Goal: Task Accomplishment & Management: Manage account settings

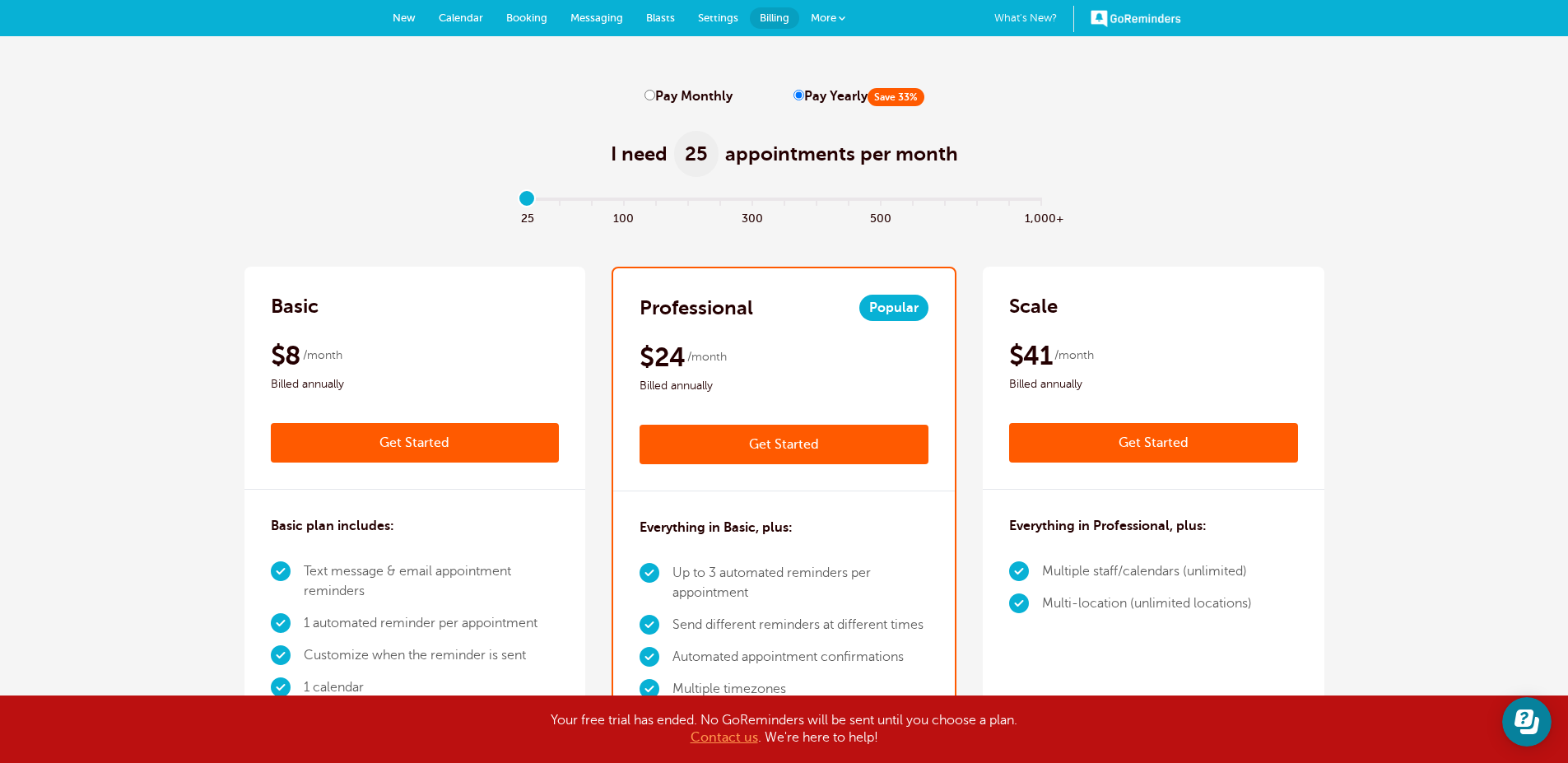
click at [526, 10] on link "Booking" at bounding box center [527, 18] width 64 height 37
click at [524, 10] on link "Booking" at bounding box center [527, 18] width 64 height 37
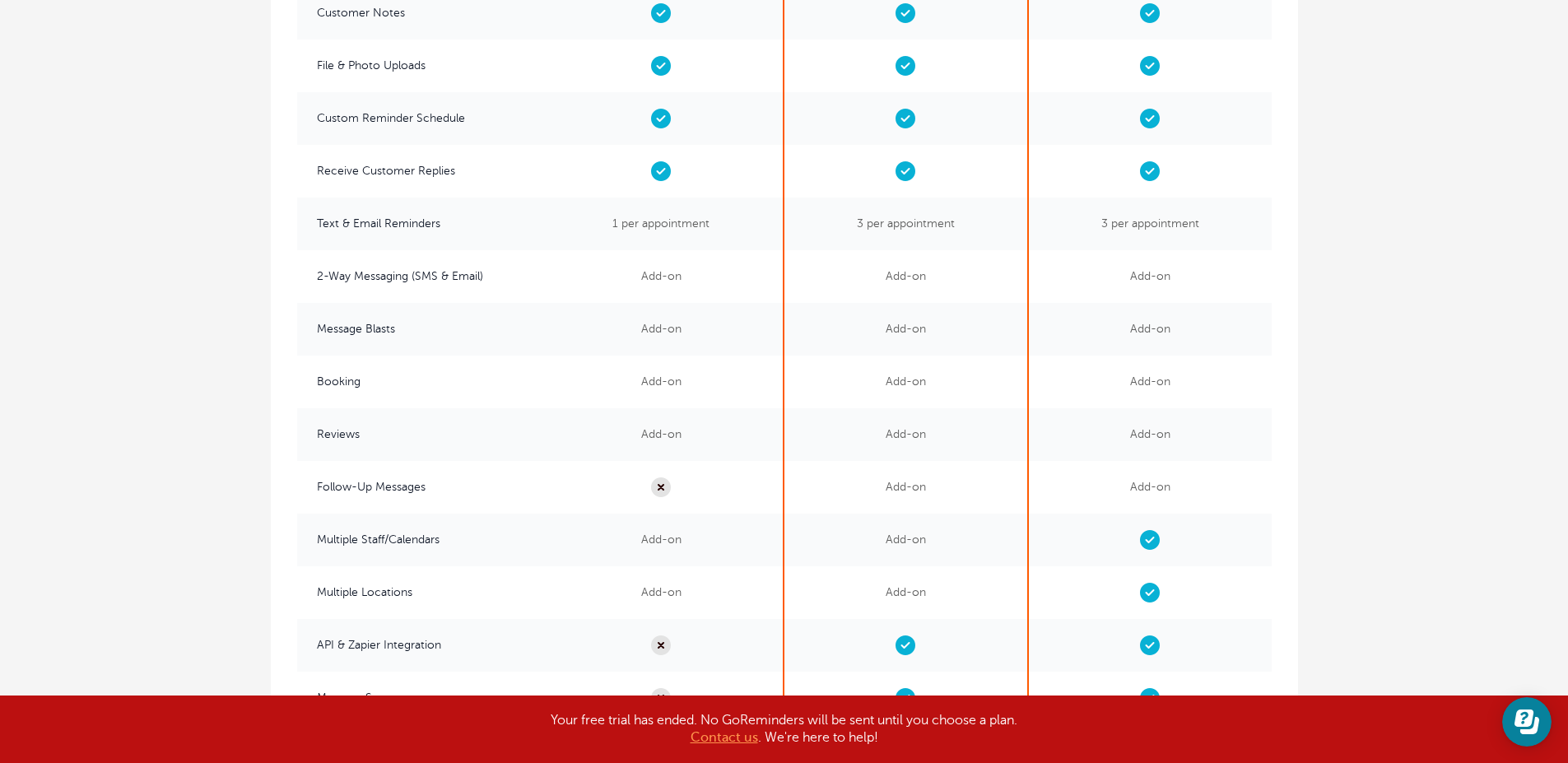
scroll to position [3870, 0]
